Goal: Task Accomplishment & Management: Use online tool/utility

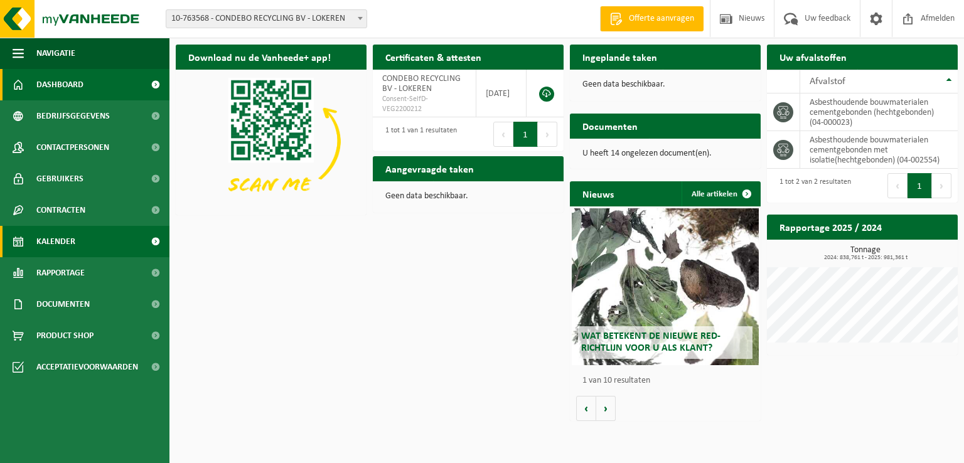
click at [64, 244] on span "Kalender" at bounding box center [55, 241] width 39 height 31
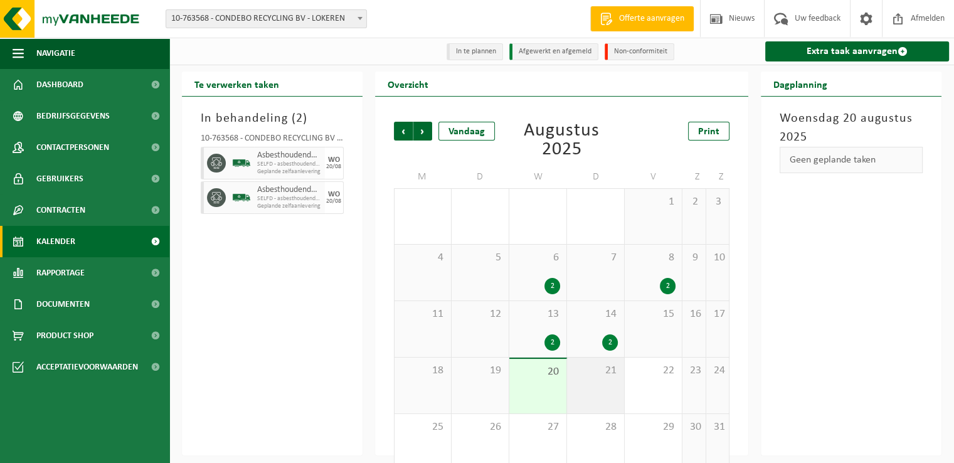
click at [595, 379] on div "21" at bounding box center [595, 386] width 57 height 56
click at [591, 386] on div "21" at bounding box center [595, 386] width 57 height 56
click at [596, 383] on div "21" at bounding box center [595, 386] width 57 height 56
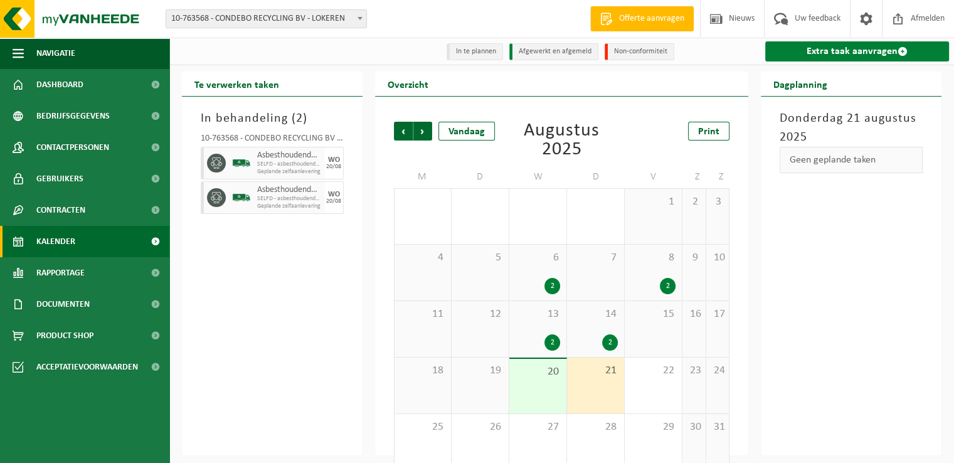
click at [875, 53] on link "Extra taak aanvragen" at bounding box center [858, 51] width 184 height 20
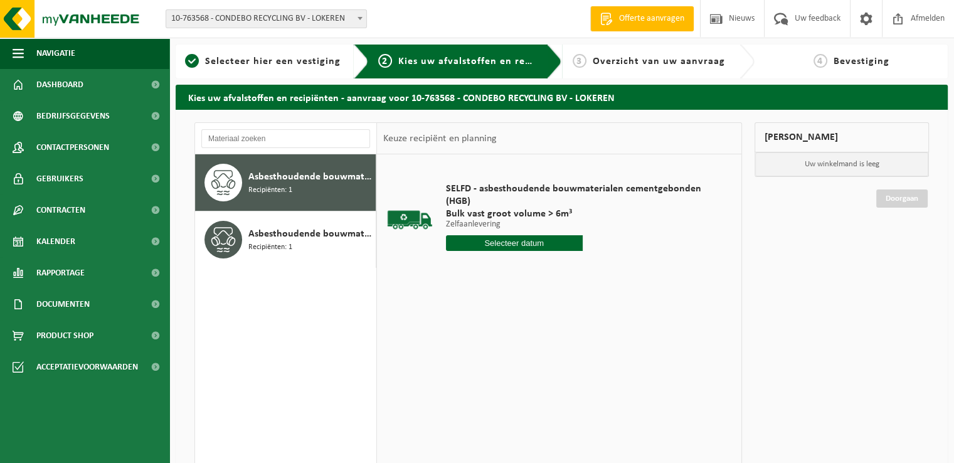
click at [513, 245] on input "text" at bounding box center [514, 243] width 137 height 16
click at [520, 375] on div "21" at bounding box center [524, 375] width 22 height 20
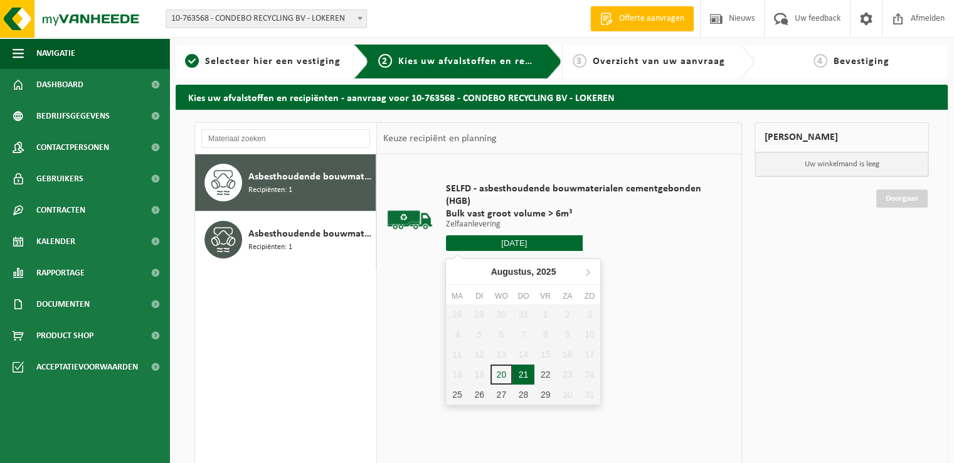
type input "Van 2025-08-21"
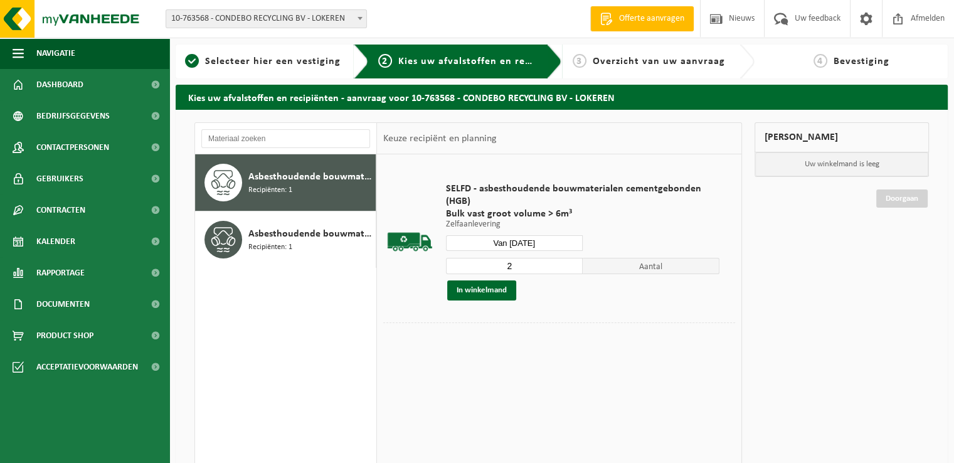
type input "2"
click at [573, 264] on input "2" at bounding box center [514, 266] width 137 height 16
click at [489, 292] on button "In winkelmand" at bounding box center [481, 291] width 69 height 20
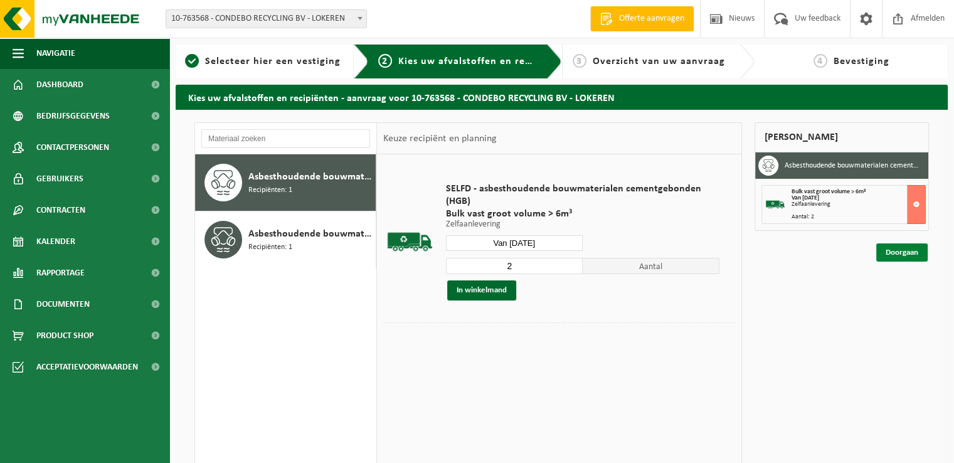
click at [900, 252] on link "Doorgaan" at bounding box center [902, 252] width 51 height 18
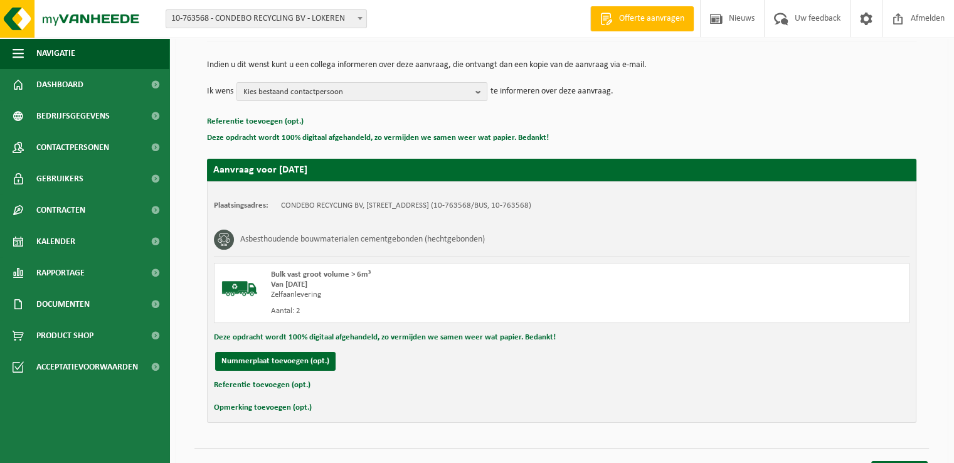
scroll to position [138, 0]
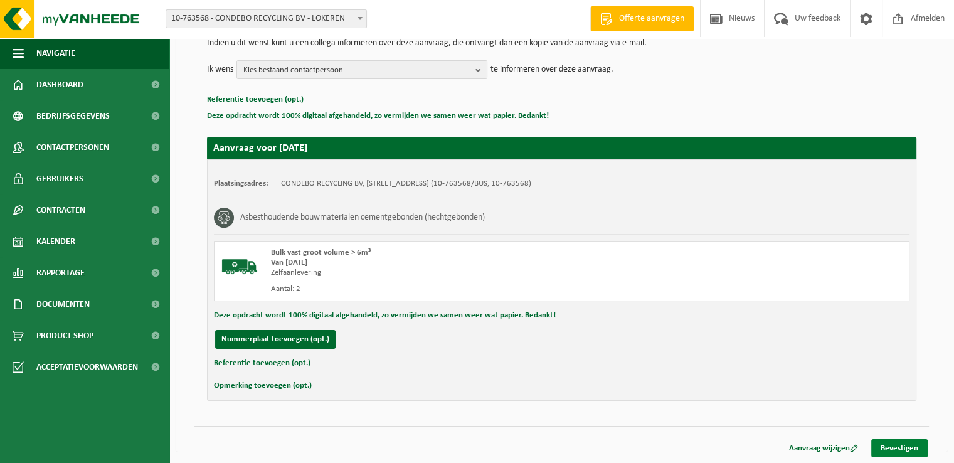
click at [895, 445] on link "Bevestigen" at bounding box center [900, 448] width 56 height 18
